Goal: Information Seeking & Learning: Learn about a topic

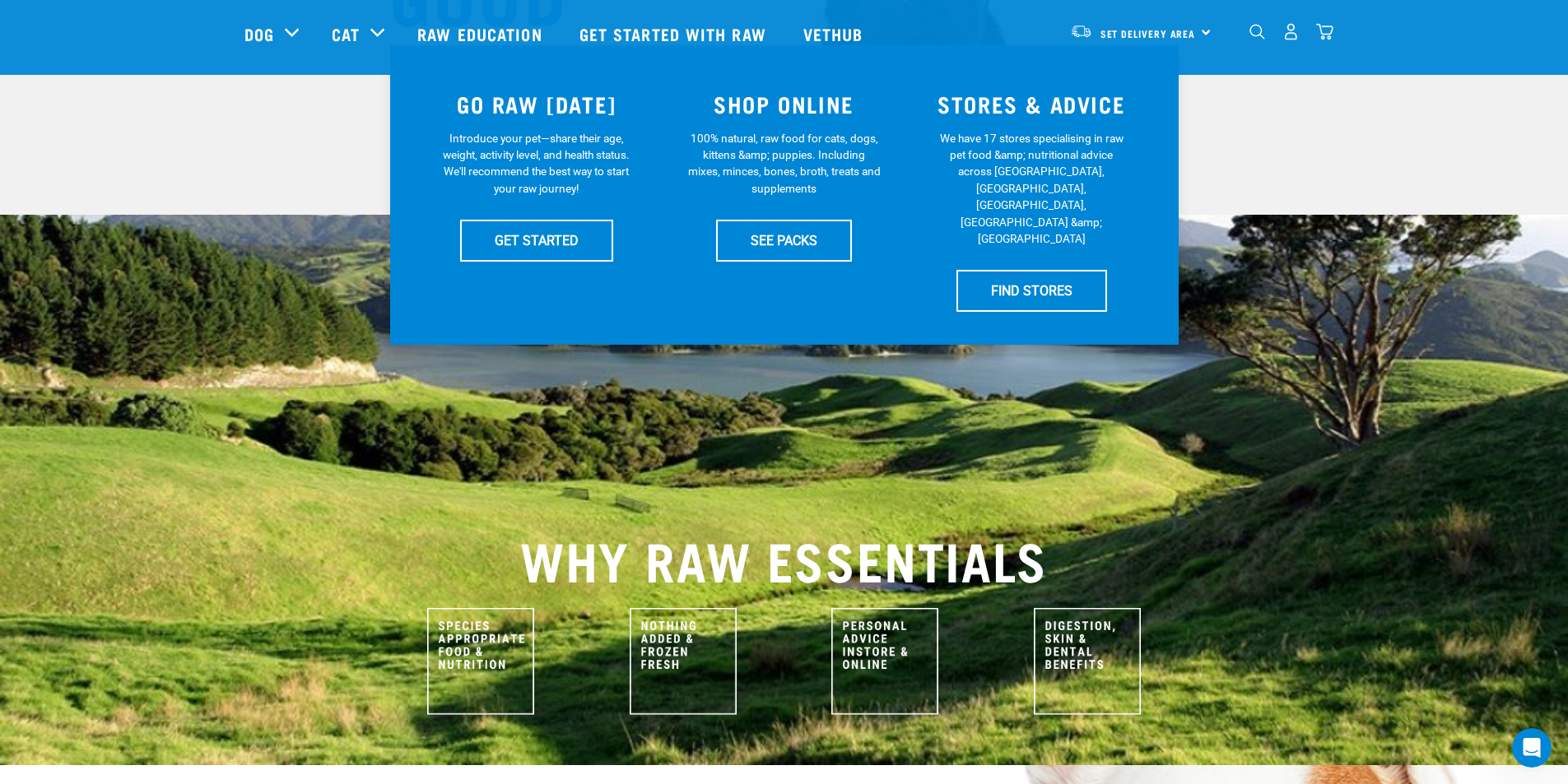
scroll to position [165, 0]
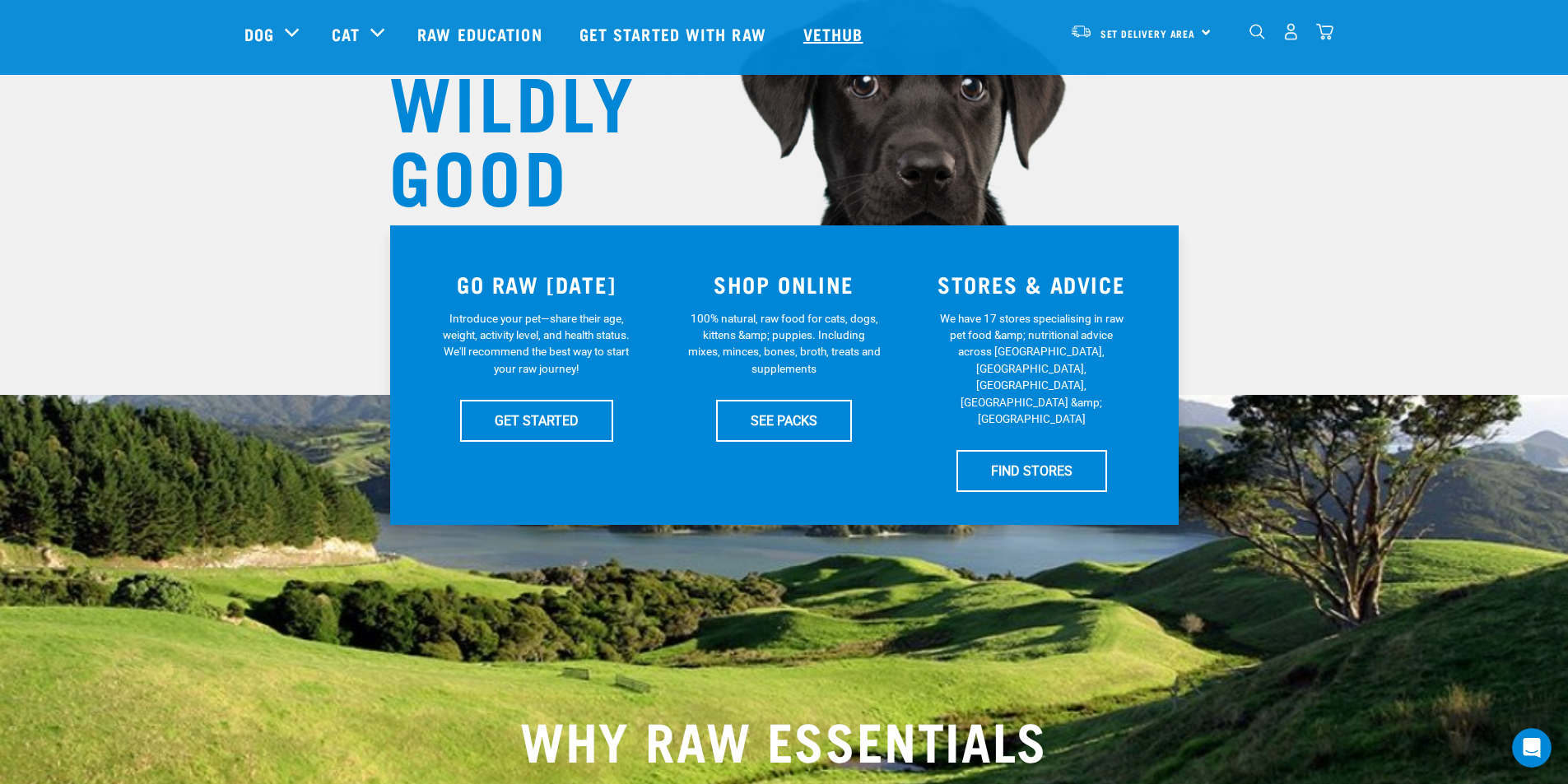
click at [835, 28] on link "Vethub" at bounding box center [835, 34] width 97 height 66
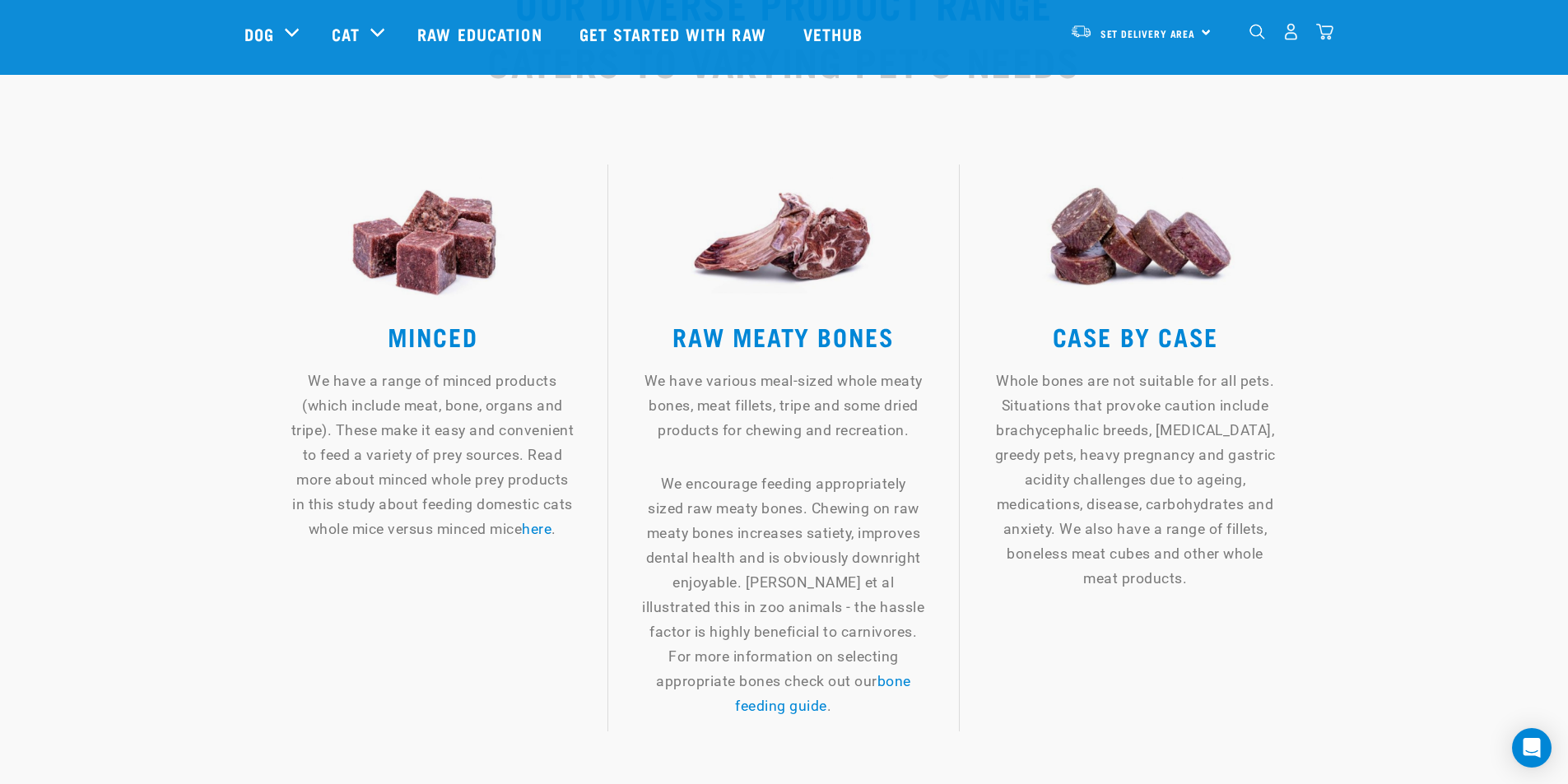
scroll to position [1810, 0]
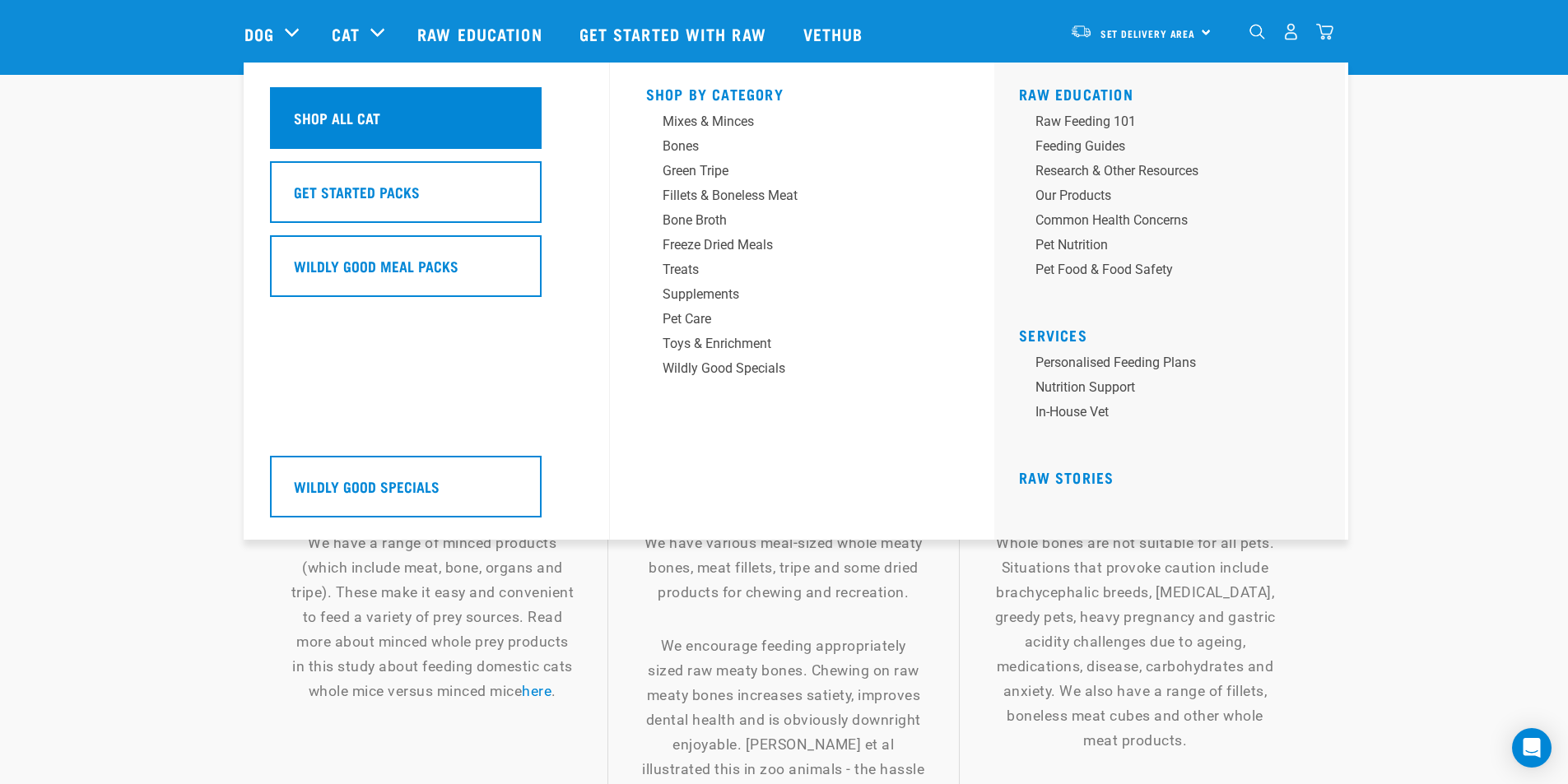
click at [412, 109] on div "Shop All Cat" at bounding box center [406, 119] width 271 height 62
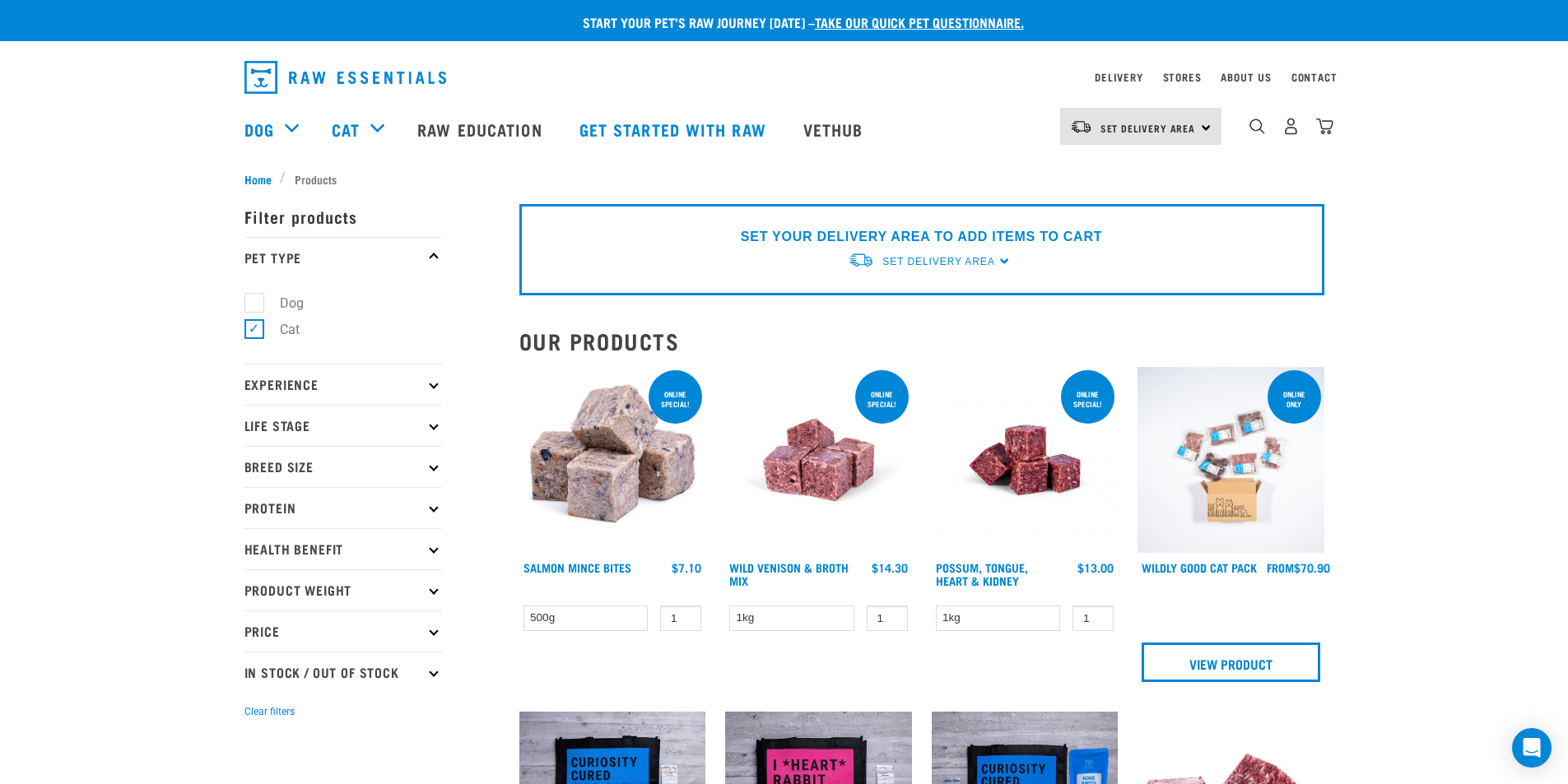
click at [429, 545] on p "Health Benefit" at bounding box center [344, 549] width 198 height 41
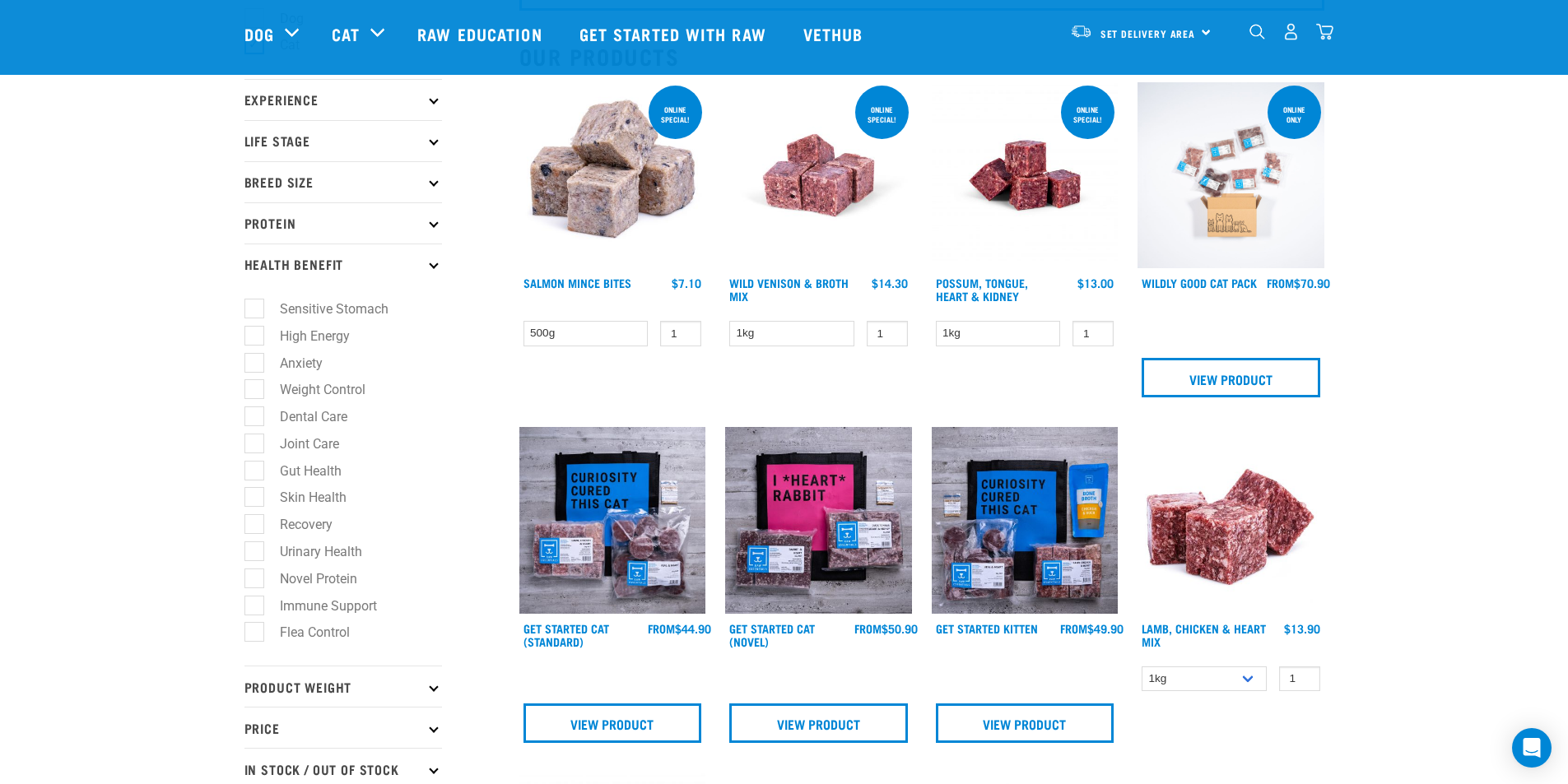
scroll to position [165, 0]
click at [314, 264] on p "Health Benefit" at bounding box center [344, 264] width 198 height 41
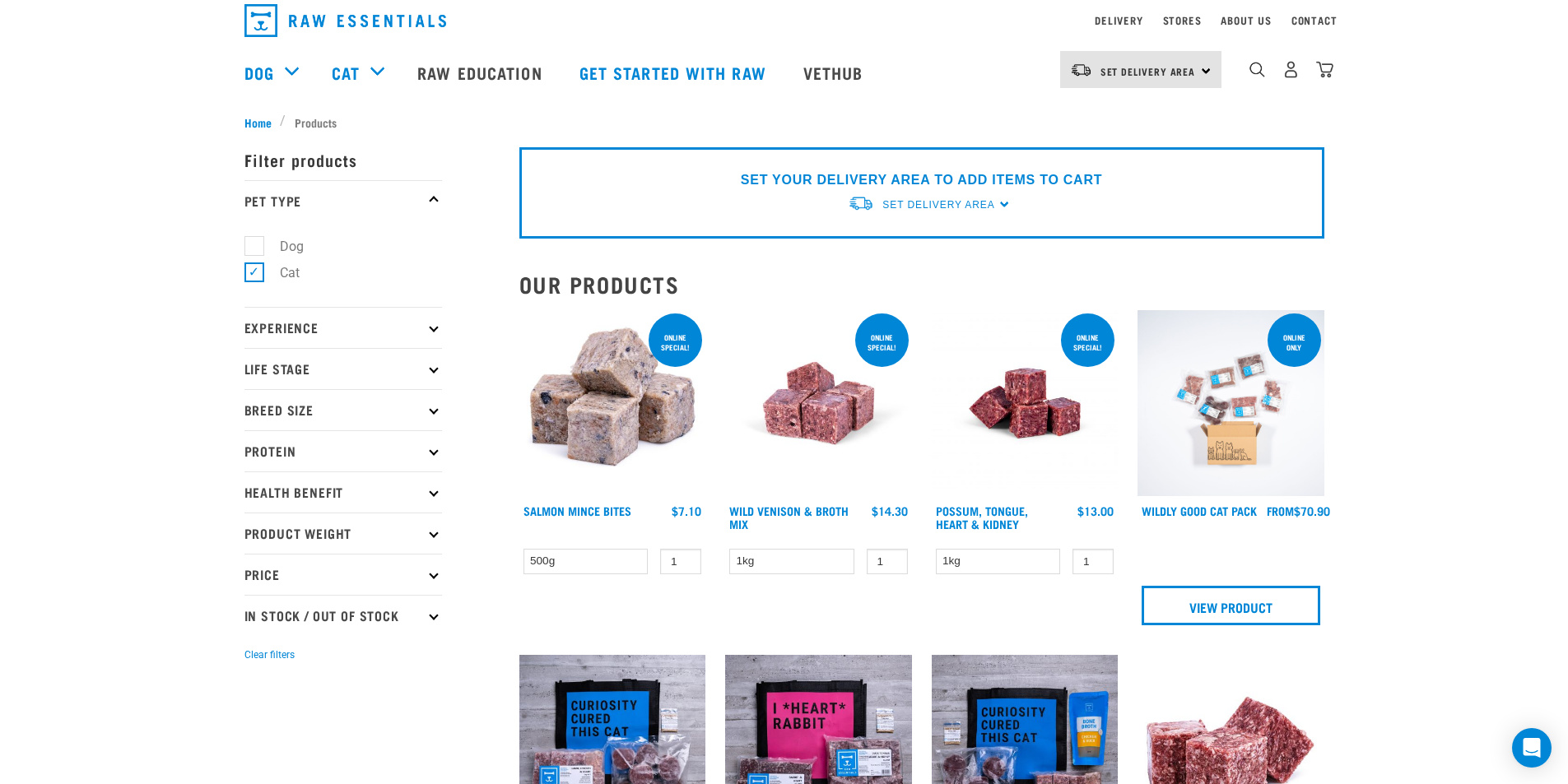
scroll to position [0, 0]
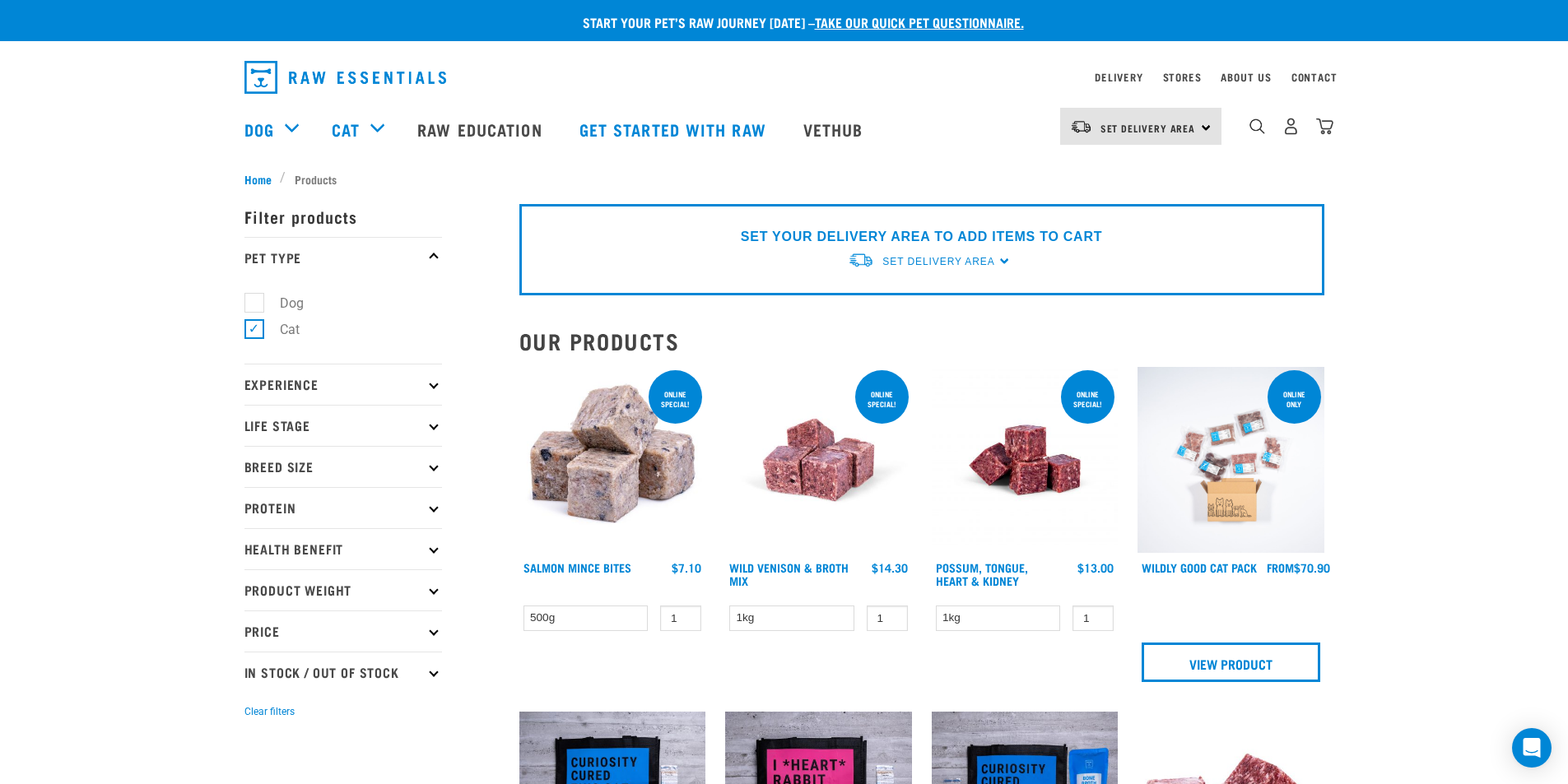
click at [253, 300] on label "Dog" at bounding box center [282, 303] width 57 height 21
click at [249, 300] on input "Dog" at bounding box center [250, 299] width 10 height 10
checkbox input "true"
click at [251, 317] on ul "Dog Cat" at bounding box center [344, 320] width 198 height 86
click at [255, 328] on label "Cat" at bounding box center [280, 329] width 53 height 21
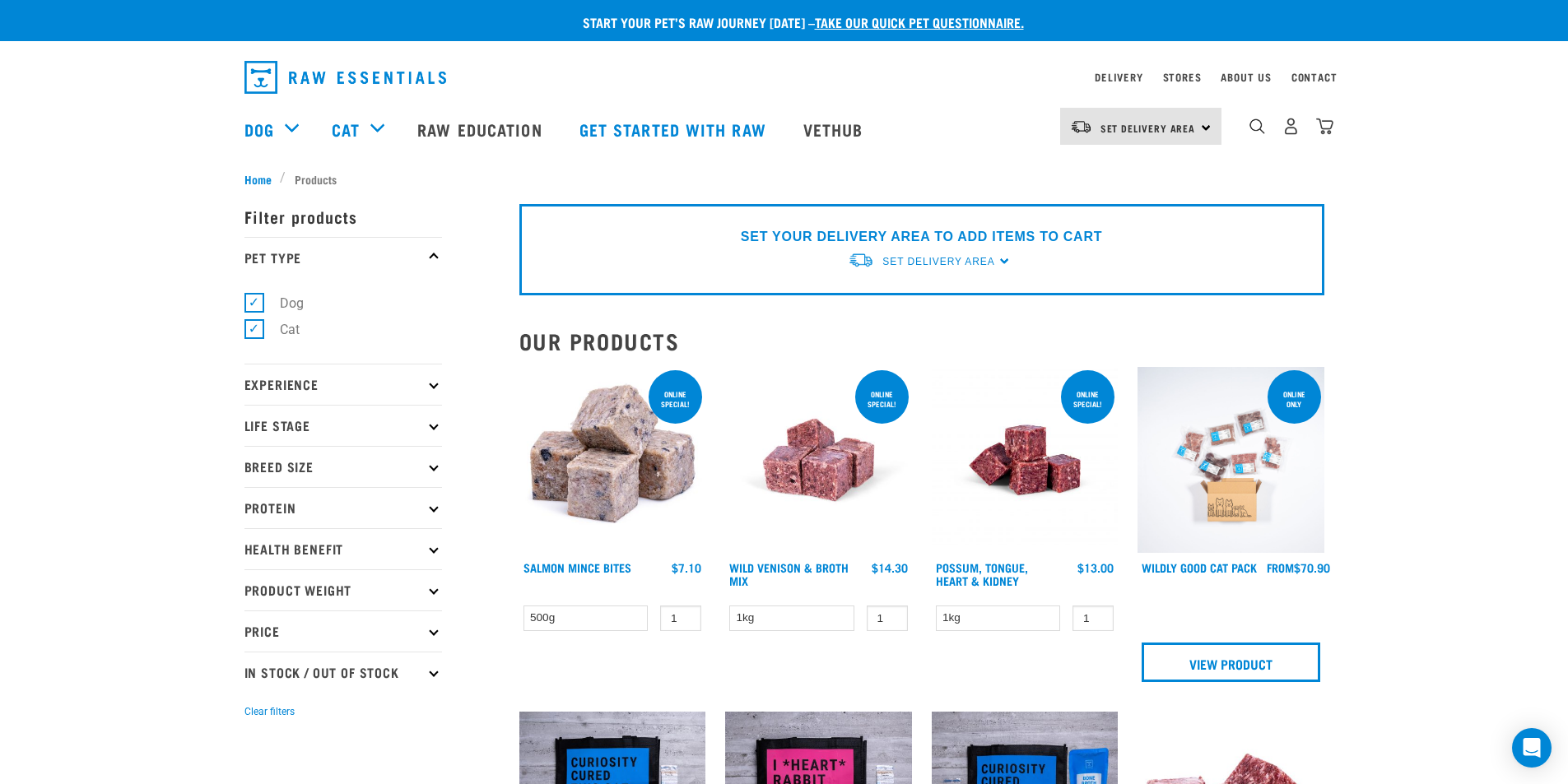
click at [255, 328] on input "Cat" at bounding box center [250, 327] width 10 height 10
checkbox input "false"
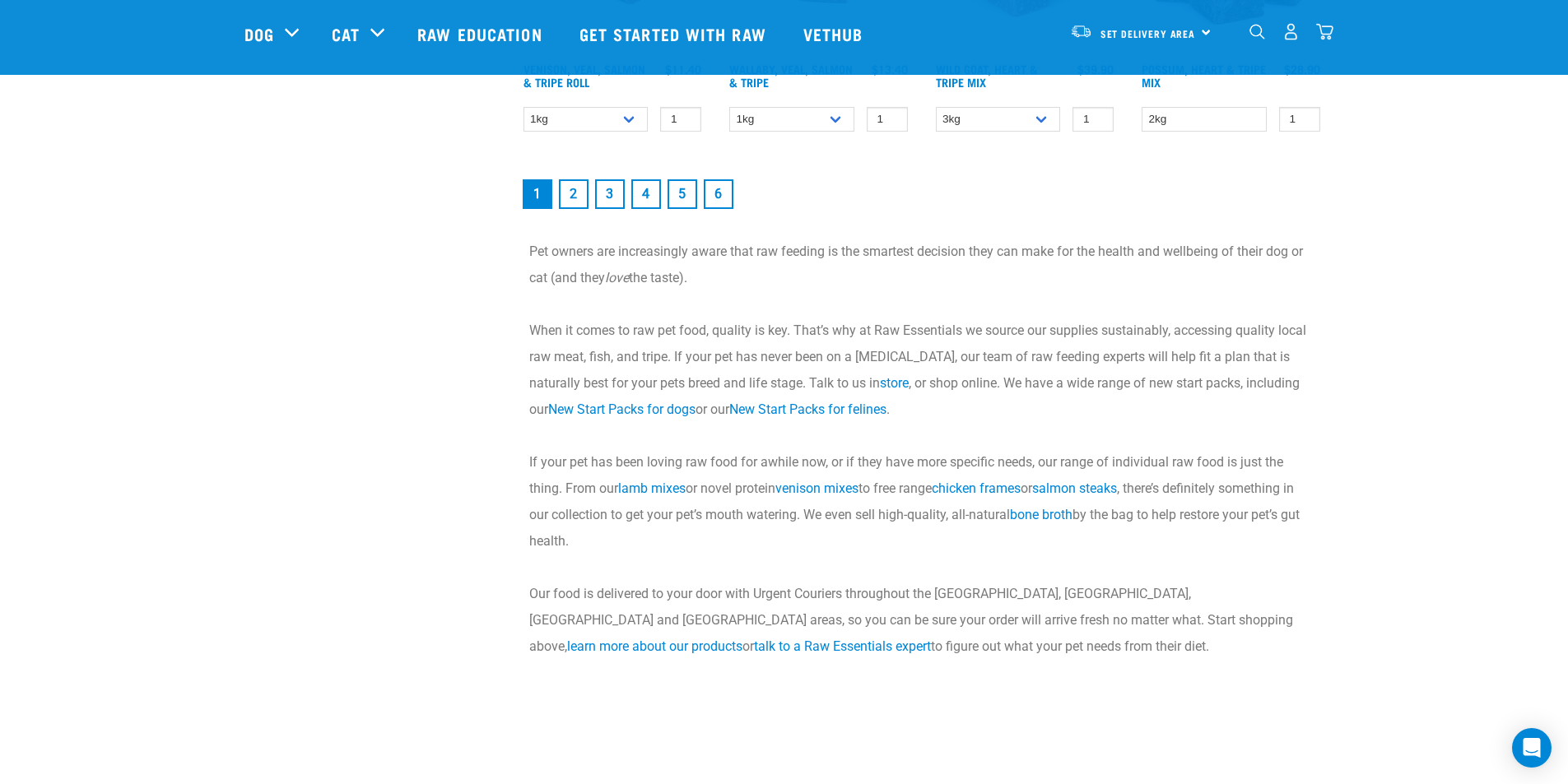
scroll to position [2303, 0]
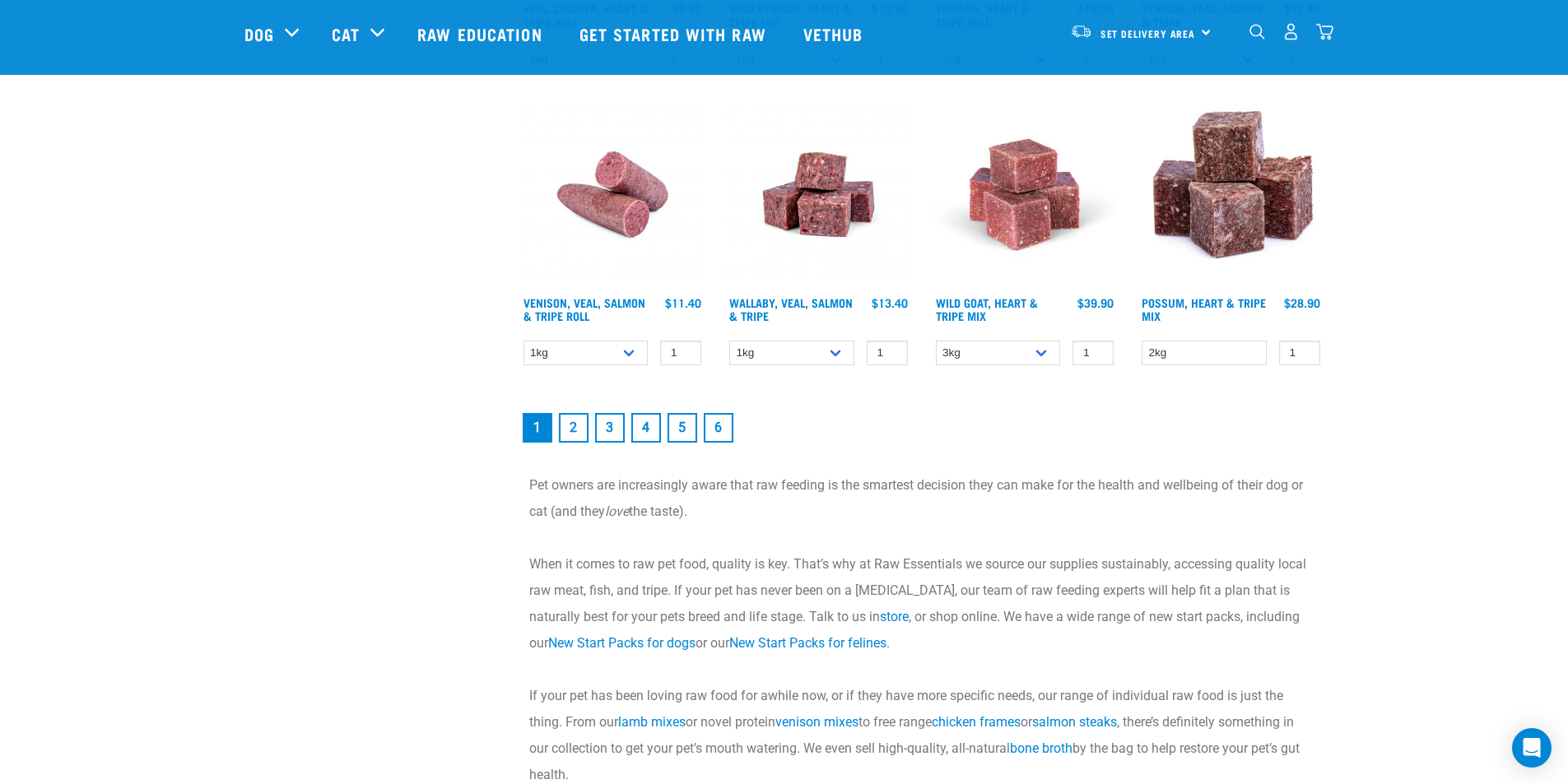
click at [576, 421] on link "2" at bounding box center [574, 427] width 29 height 29
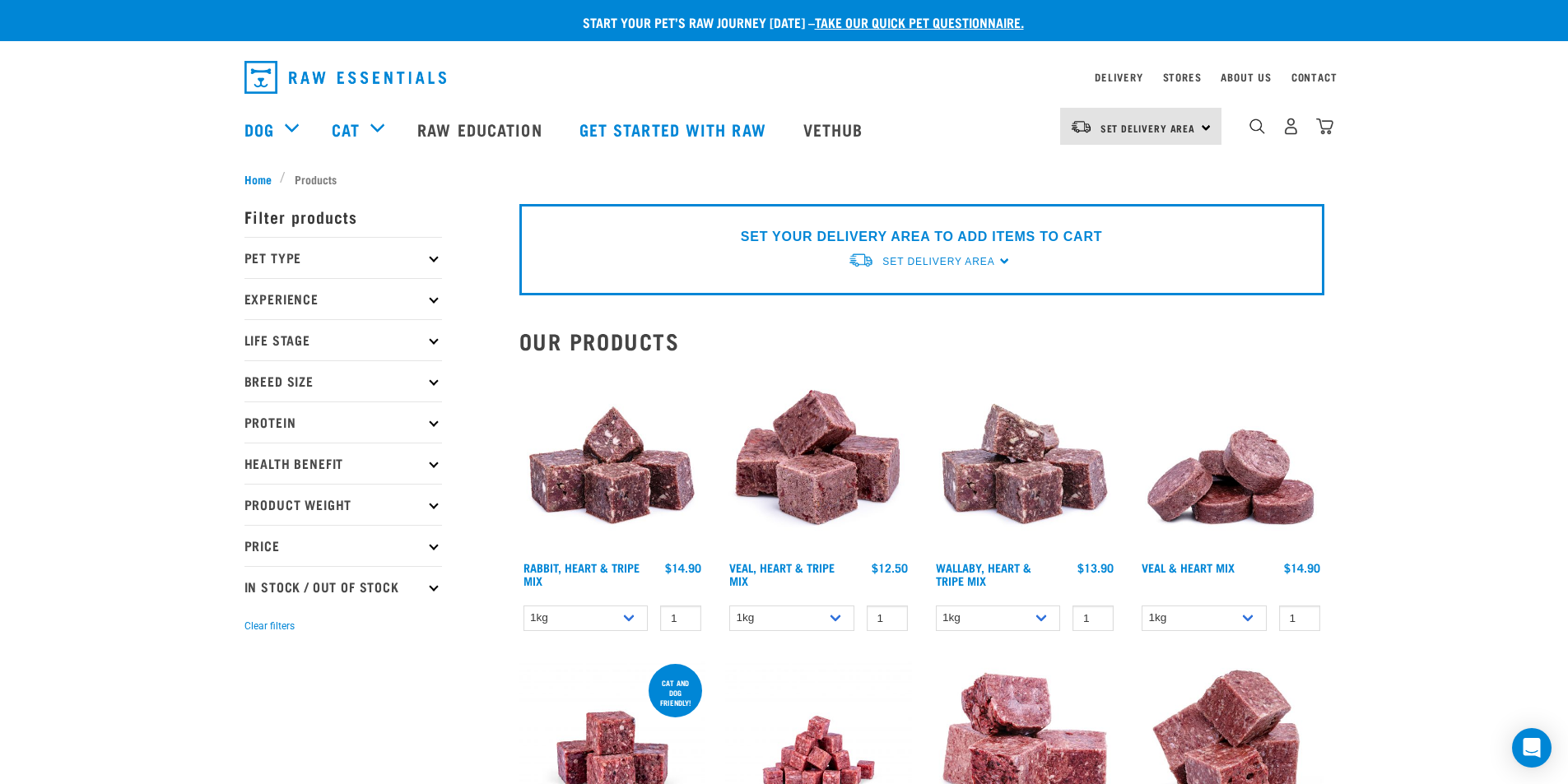
click at [293, 465] on p "Health Benefit" at bounding box center [344, 463] width 198 height 41
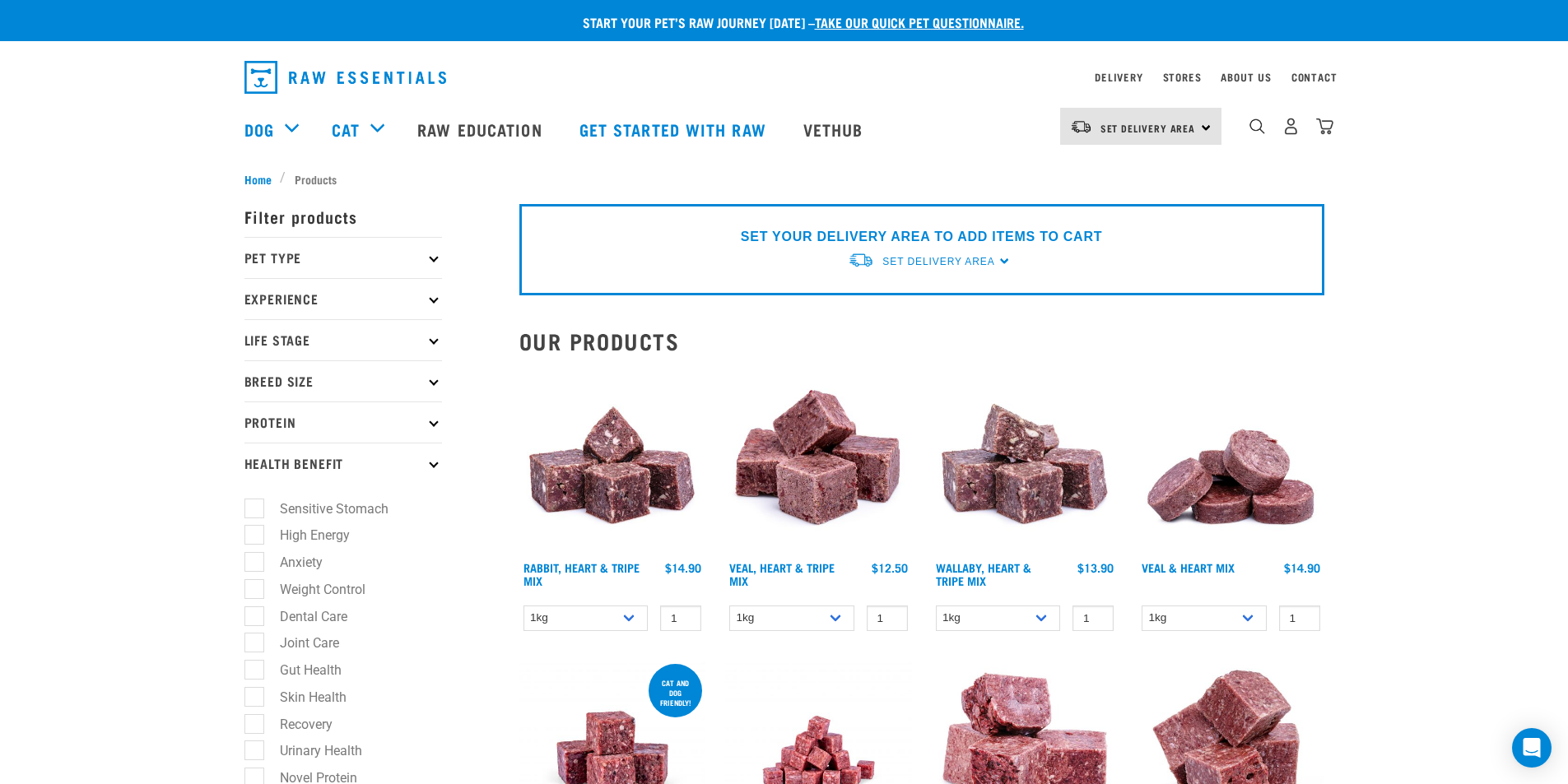
click at [293, 465] on p "Health Benefit" at bounding box center [344, 463] width 198 height 41
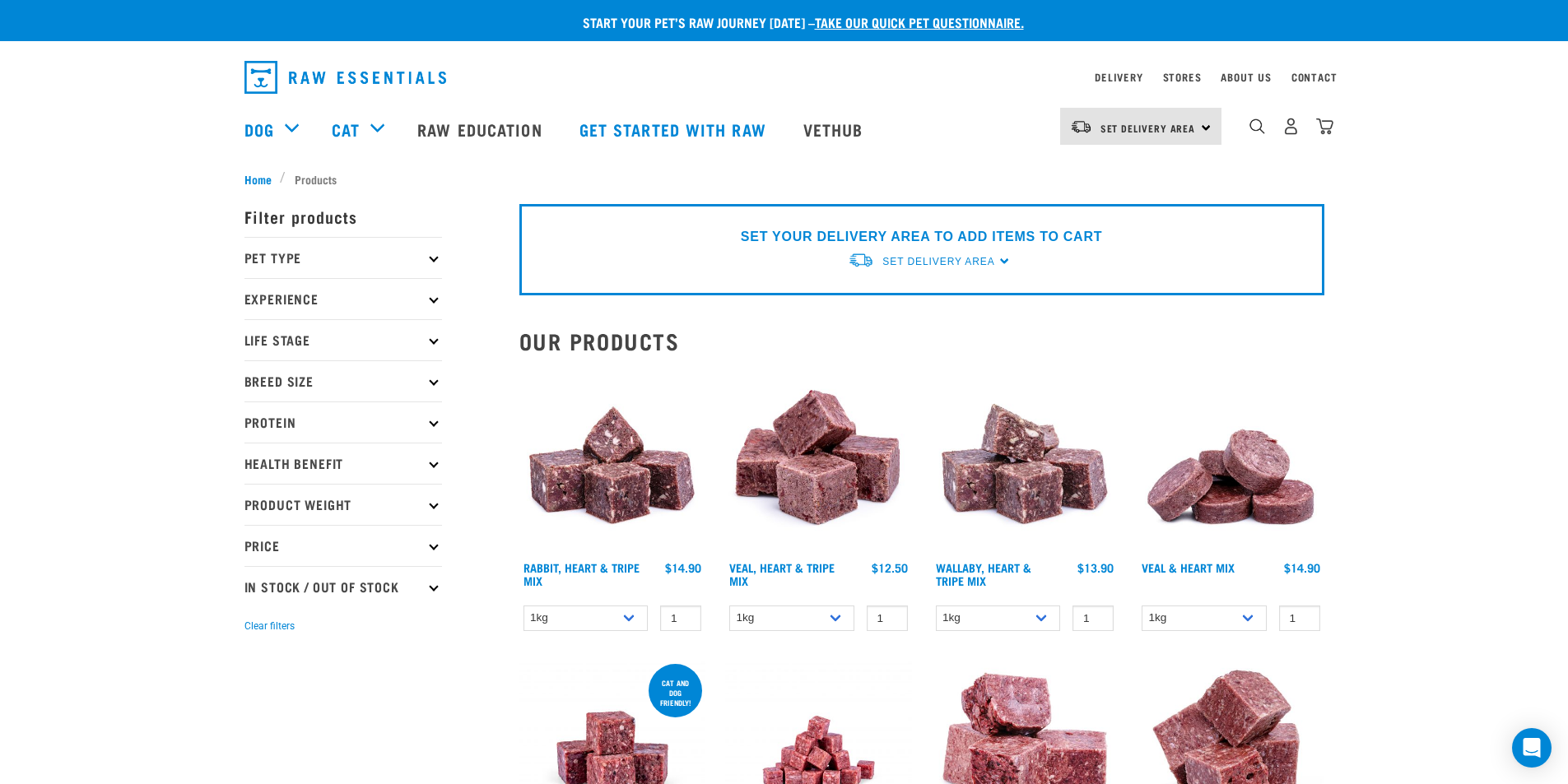
click at [283, 504] on p "Product Weight" at bounding box center [344, 504] width 198 height 41
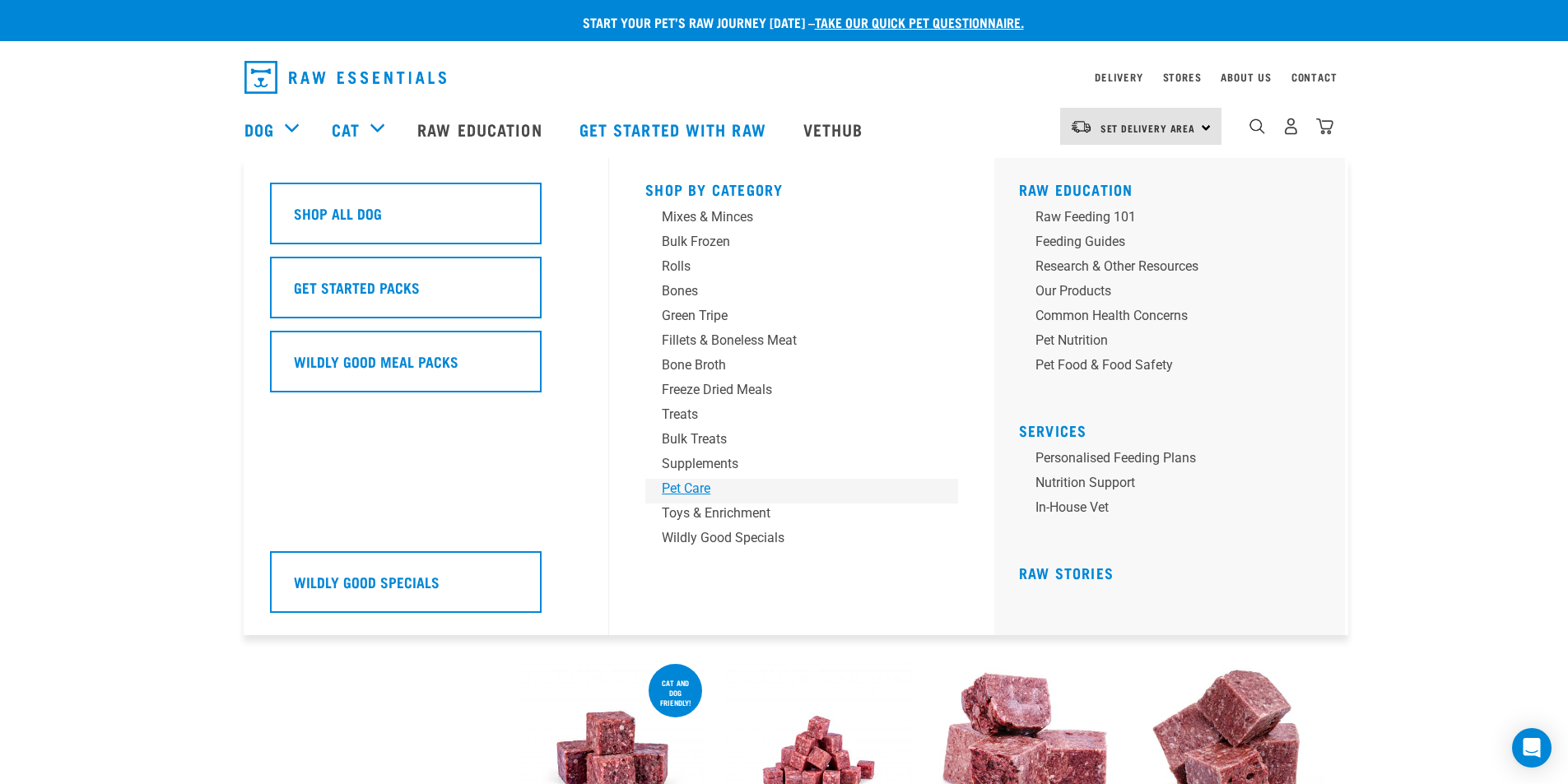
click at [701, 487] on div "Pet Care" at bounding box center [790, 488] width 257 height 20
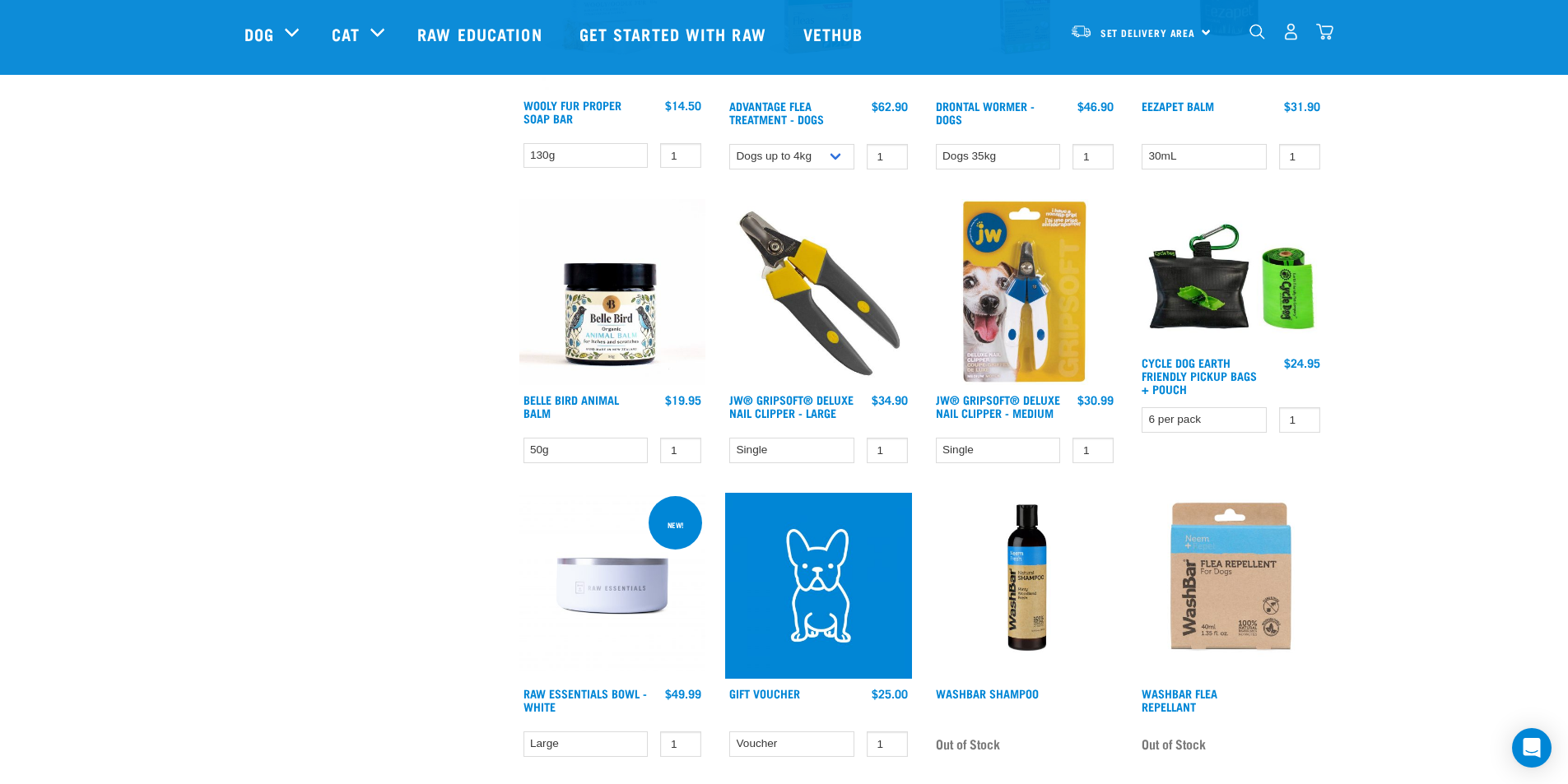
scroll to position [1399, 0]
